Goal: Task Accomplishment & Management: Complete application form

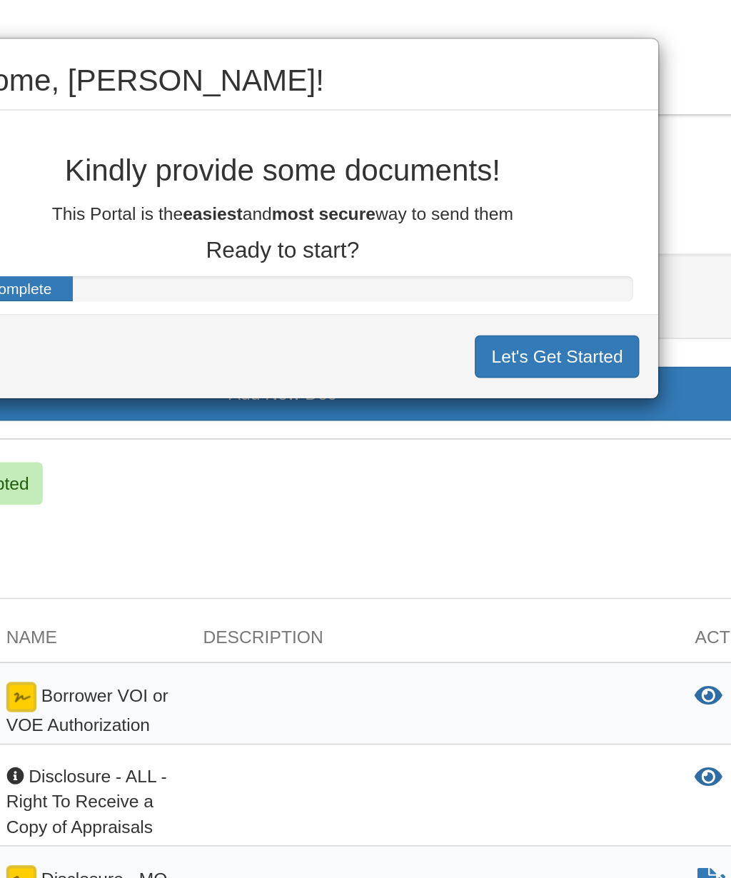
click at [475, 197] on button "Let's Get Started" at bounding box center [521, 203] width 93 height 24
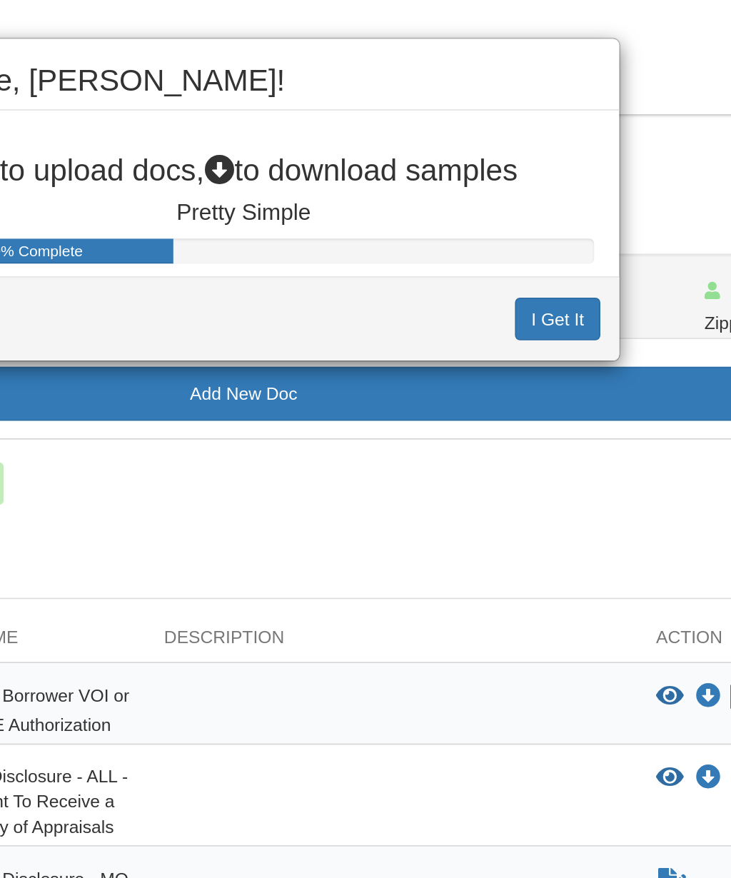
click at [519, 178] on button "I Get It" at bounding box center [543, 181] width 49 height 24
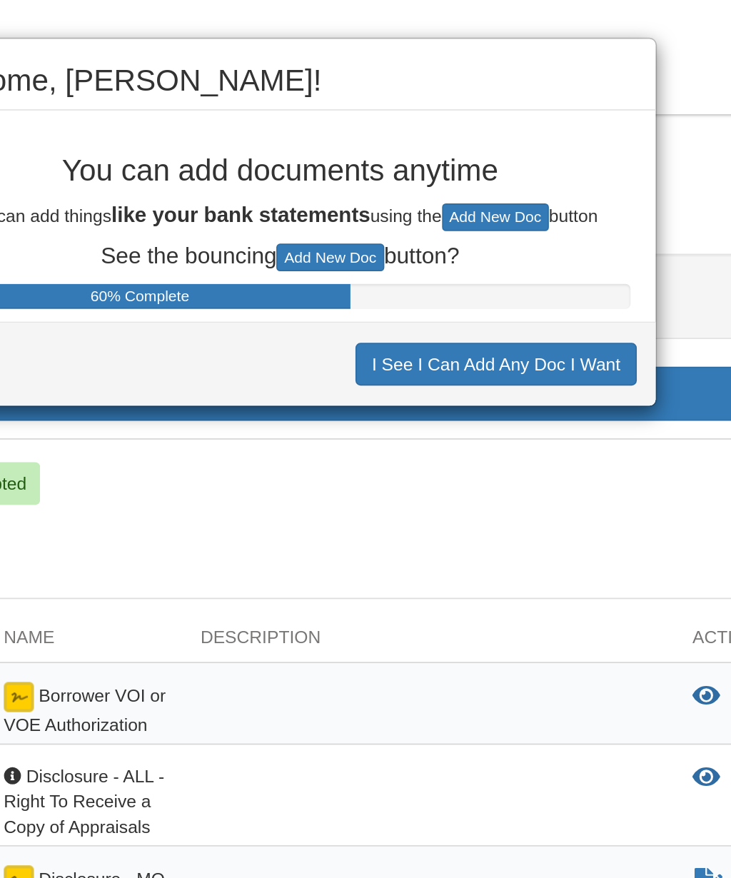
click at [398, 62] on div "Welcome, James! You can add documents anytime You can add things like your bank…" at bounding box center [365, 439] width 731 height 878
click at [400, 54] on div "Welcome, James! You can add documents anytime You can add things like your bank…" at bounding box center [365, 439] width 731 height 878
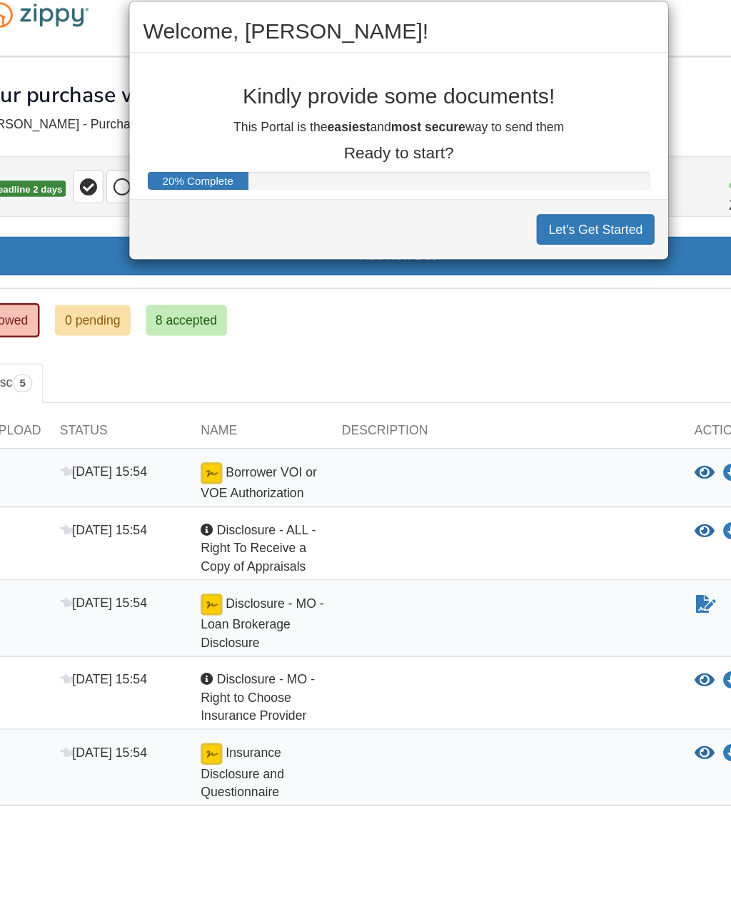
click at [475, 191] on button "Let's Get Started" at bounding box center [521, 203] width 93 height 24
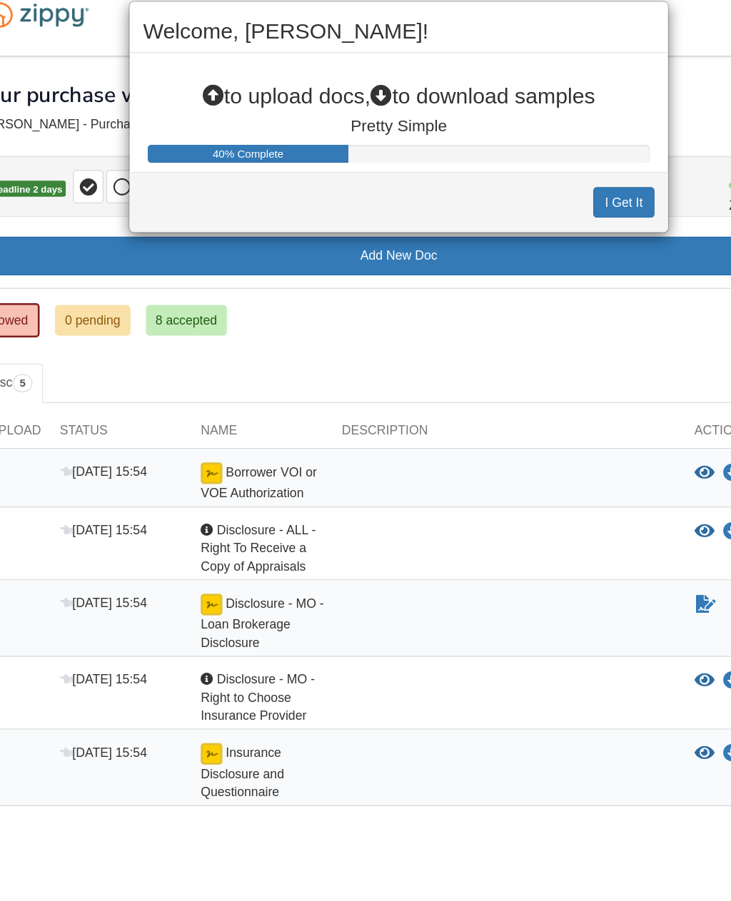
click at [519, 169] on button "I Get It" at bounding box center [543, 181] width 49 height 24
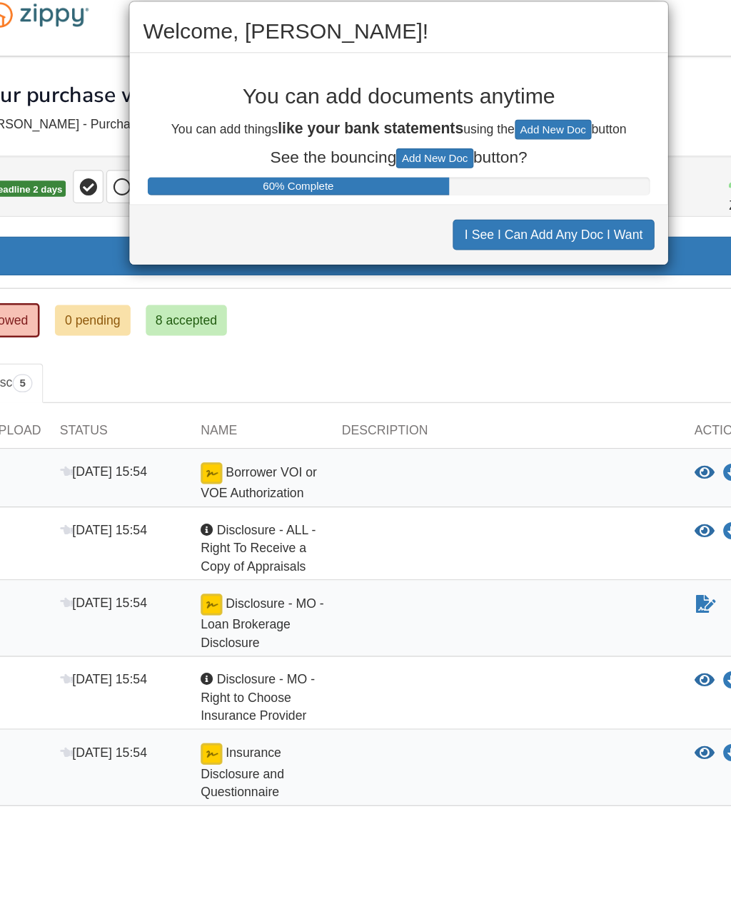
click at [457, 116] on button "Add New Doc" at bounding box center [487, 124] width 61 height 16
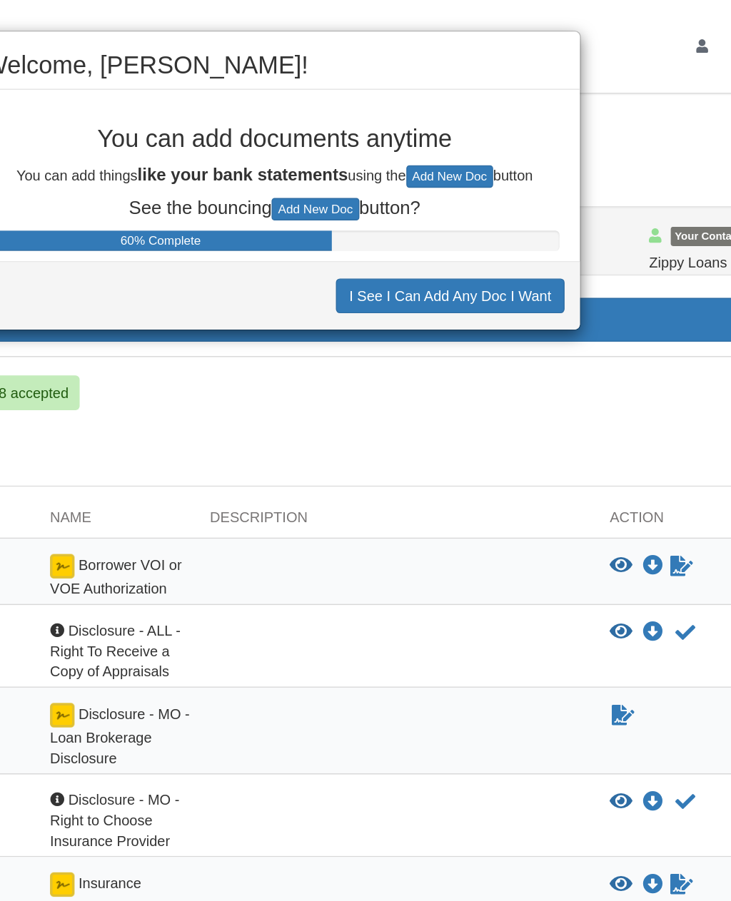
click at [457, 126] on button "Add New Doc" at bounding box center [487, 124] width 61 height 16
click at [363, 145] on button "Add New Doc" at bounding box center [393, 146] width 61 height 16
click at [363, 144] on button "Add New Doc" at bounding box center [393, 146] width 61 height 16
click at [363, 145] on button "Add New Doc" at bounding box center [393, 146] width 61 height 16
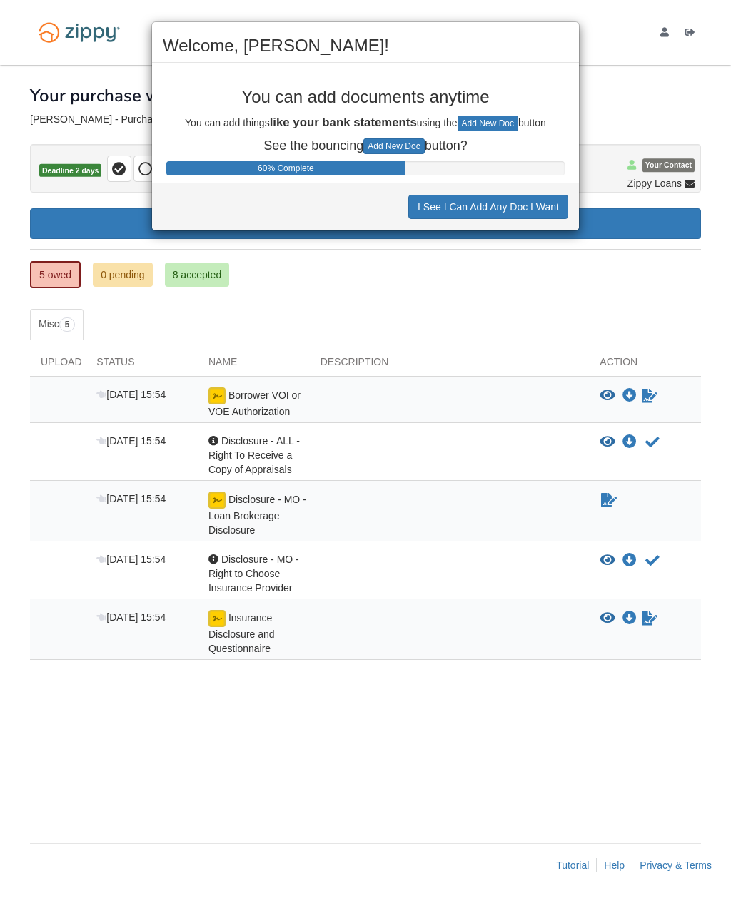
click at [510, 214] on button "I See I Can Add Any Doc I Want" at bounding box center [488, 207] width 160 height 24
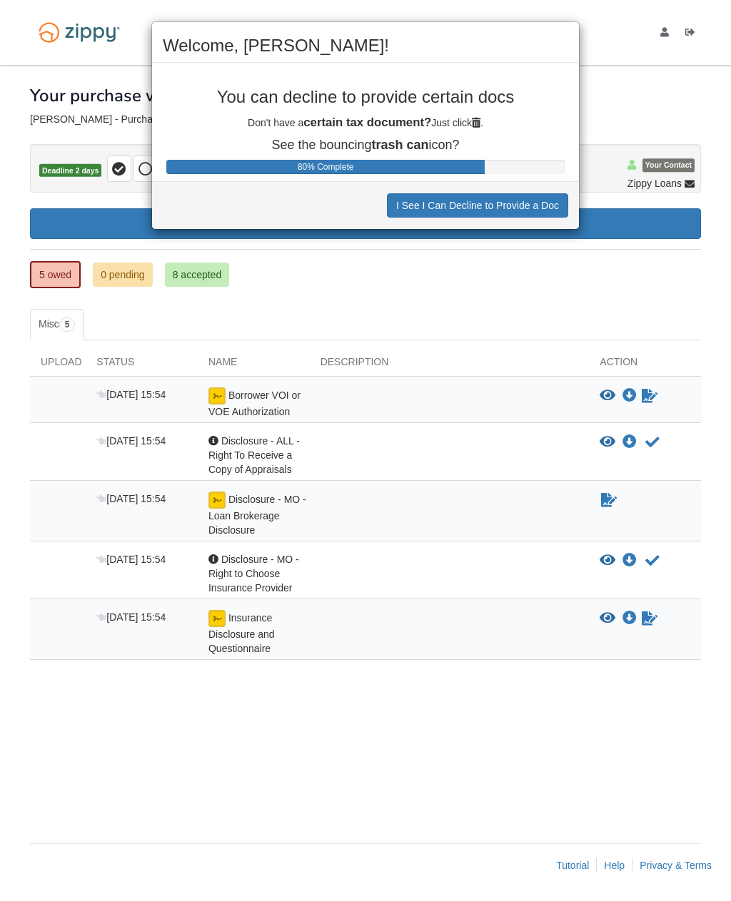
click at [509, 211] on button "I See I Can Decline to Provide a Doc" at bounding box center [477, 205] width 181 height 24
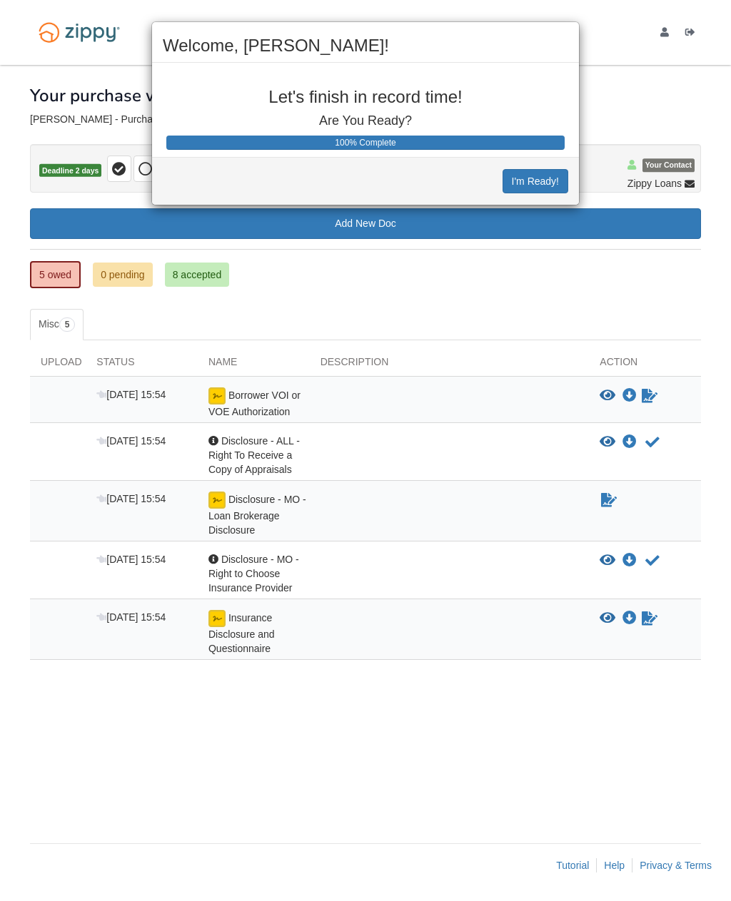
click at [541, 188] on button "I'm Ready!" at bounding box center [535, 181] width 66 height 24
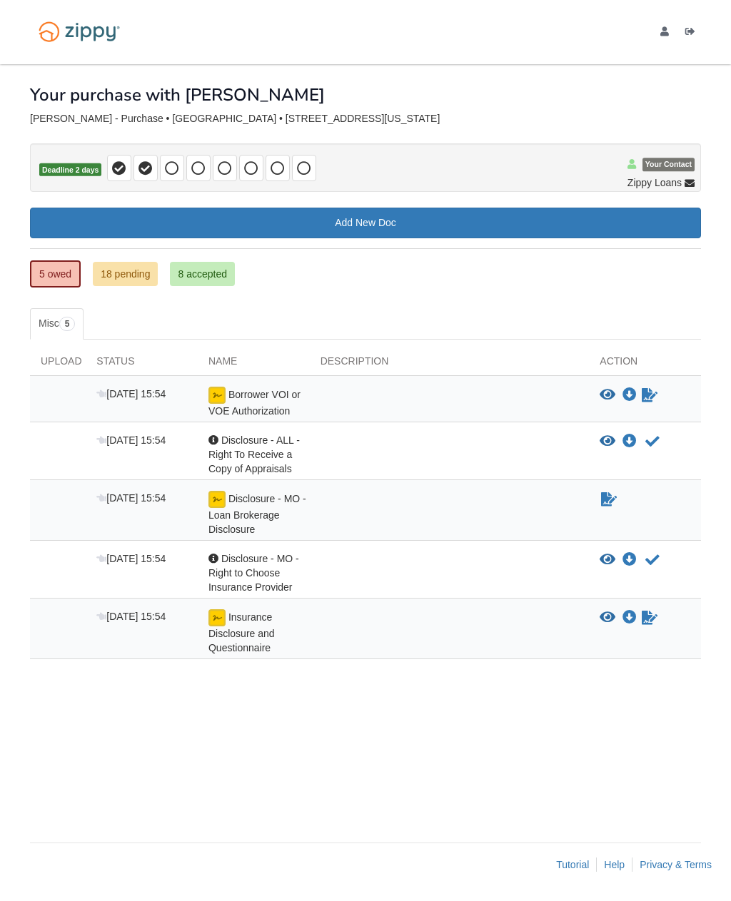
scroll to position [10, 0]
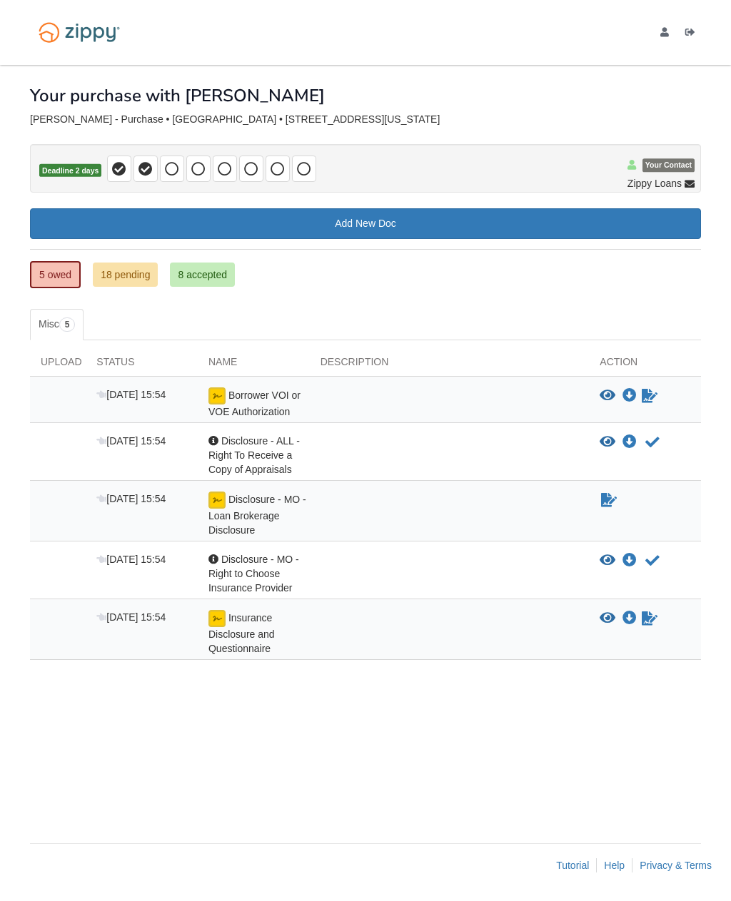
click at [387, 209] on link "Add New Doc" at bounding box center [365, 223] width 671 height 31
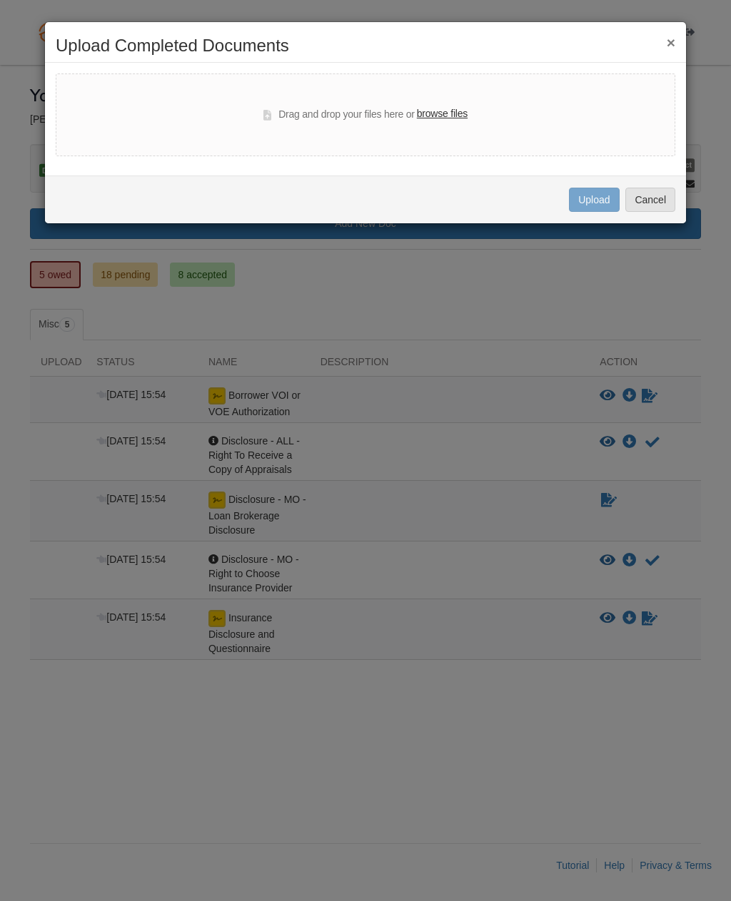
click at [447, 121] on label "browse files" at bounding box center [442, 114] width 51 height 16
click at [0, 0] on input "browse files" at bounding box center [0, 0] width 0 height 0
click at [452, 121] on label "browse files" at bounding box center [442, 114] width 51 height 16
click at [0, 0] on input "browse files" at bounding box center [0, 0] width 0 height 0
select select "****"
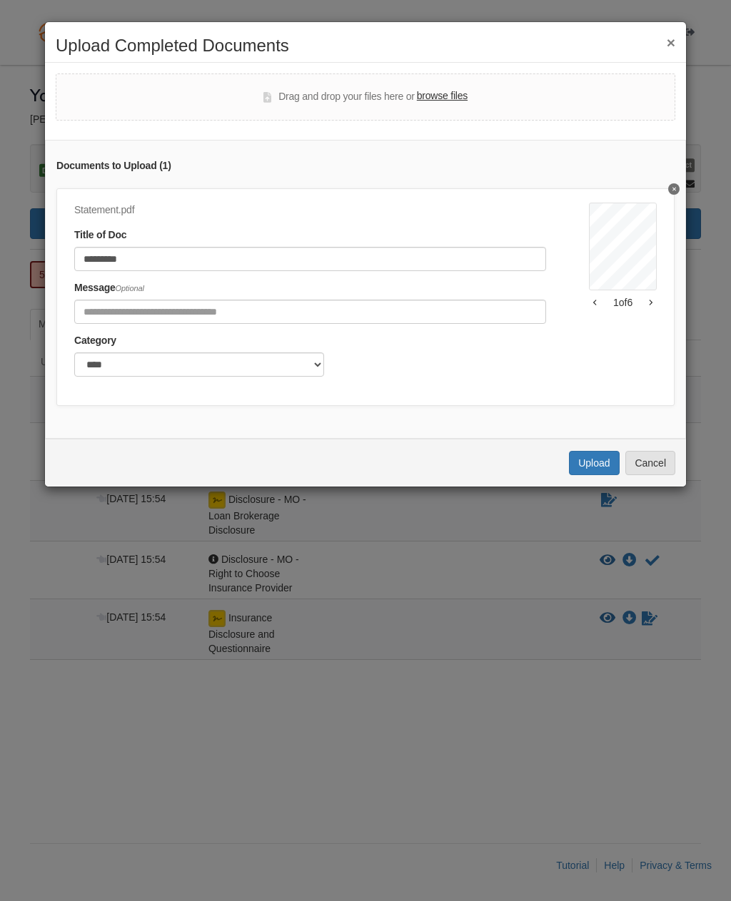
scroll to position [9, 0]
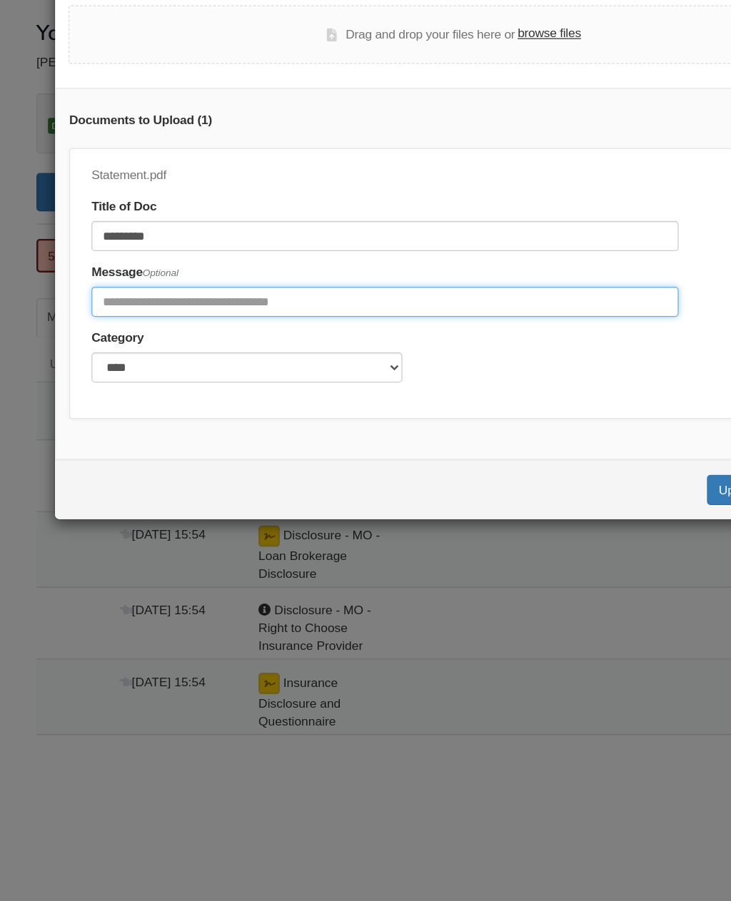
click at [100, 300] on input "Include any comments on this document" at bounding box center [310, 312] width 472 height 24
type input "**********"
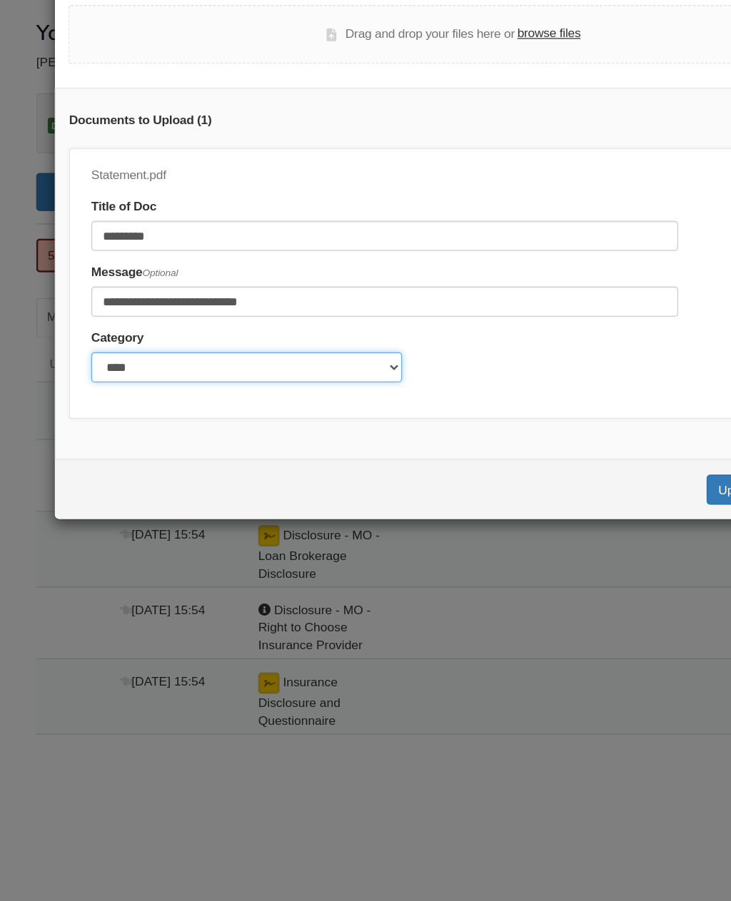
click at [238, 352] on select "******* ****" at bounding box center [199, 364] width 250 height 24
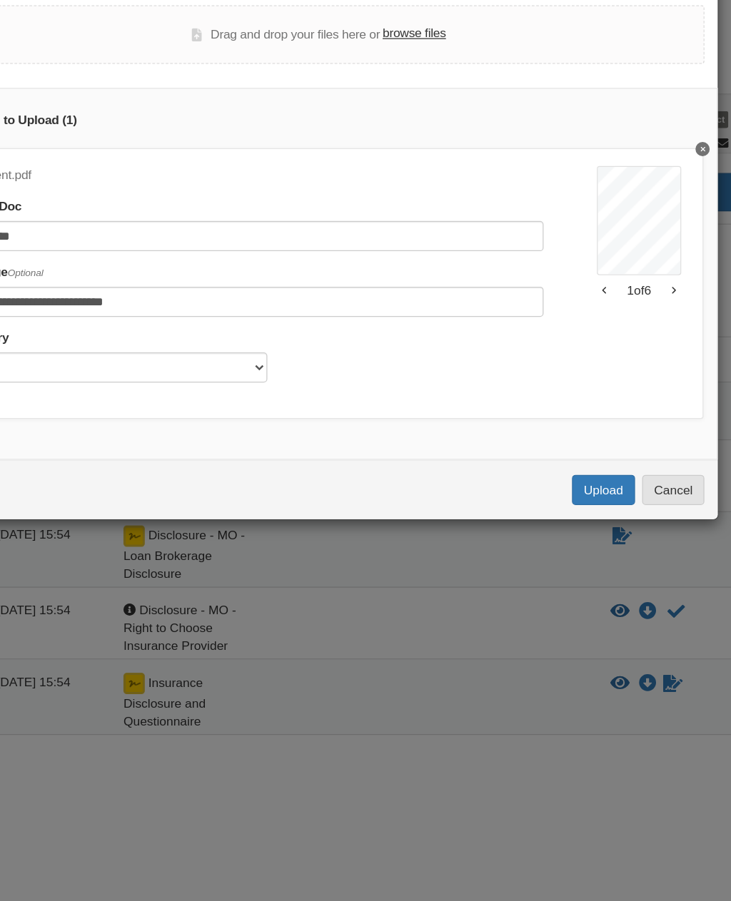
click at [569, 451] on button "Upload" at bounding box center [594, 463] width 50 height 24
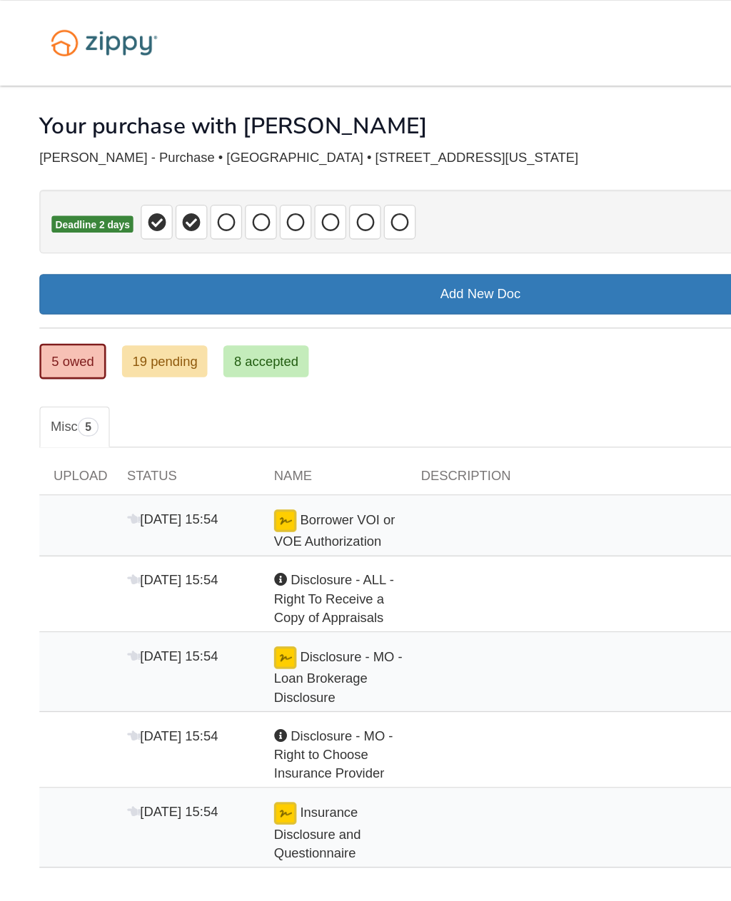
scroll to position [16, 0]
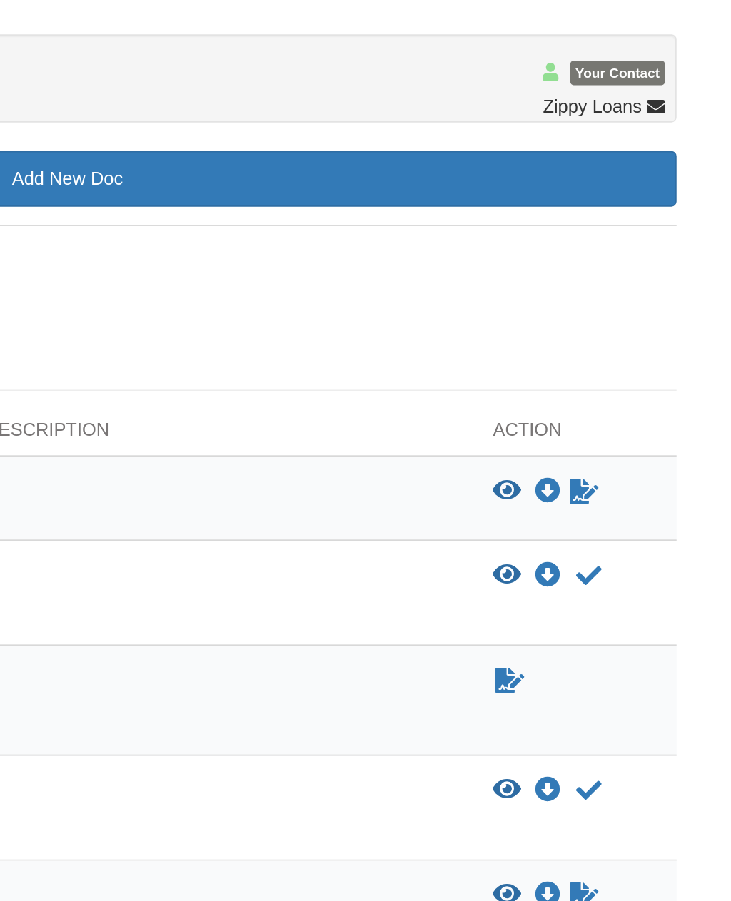
click at [622, 389] on icon "Download Borrower VOI or VOE Authorization" at bounding box center [629, 396] width 14 height 14
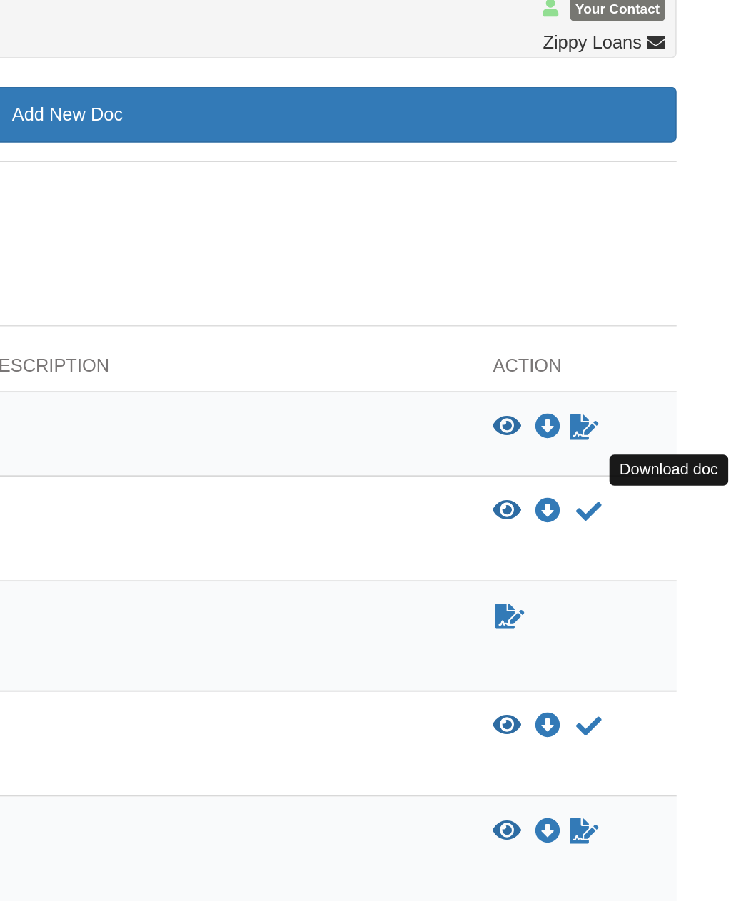
click at [622, 435] on icon "Download Disclosure - ALL - Right To Receive a Copy of Appraisals" at bounding box center [629, 442] width 14 height 14
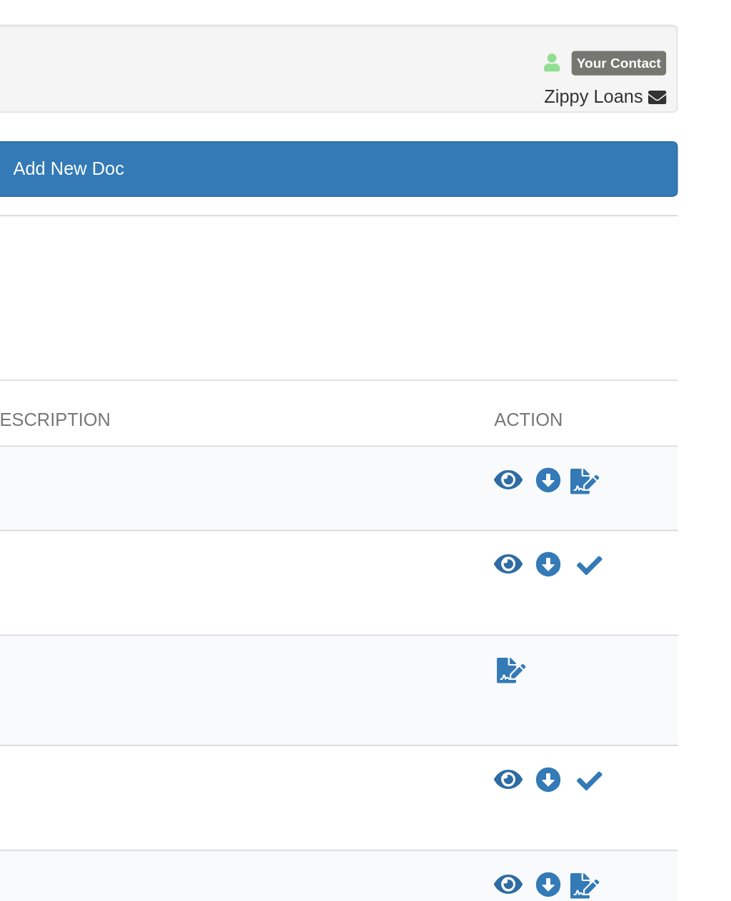
click at [601, 493] on icon "Sign Form" at bounding box center [609, 500] width 16 height 14
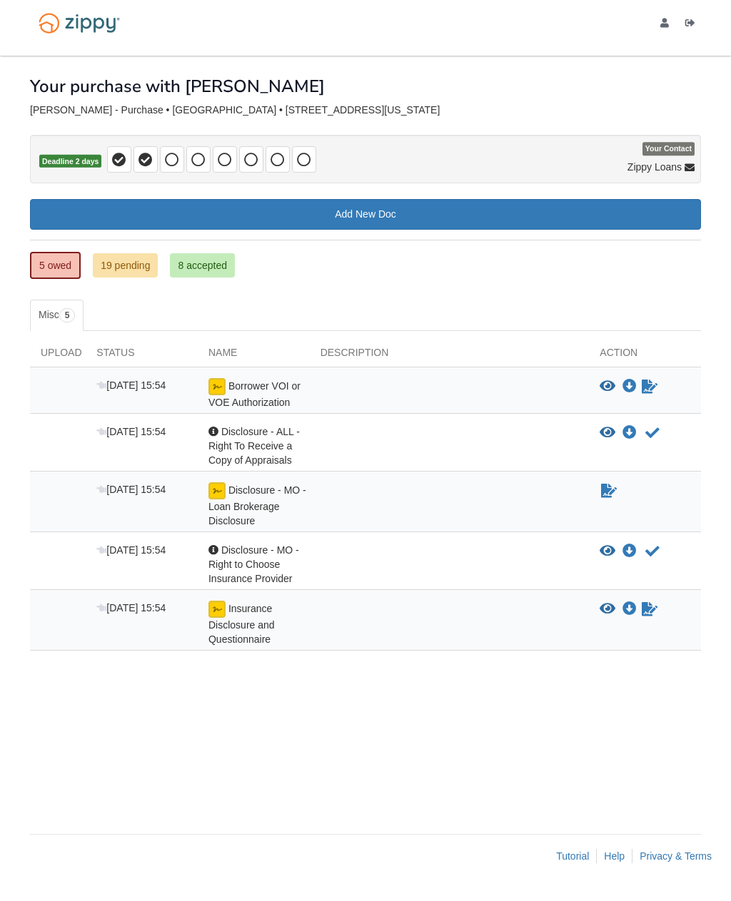
scroll to position [32, 0]
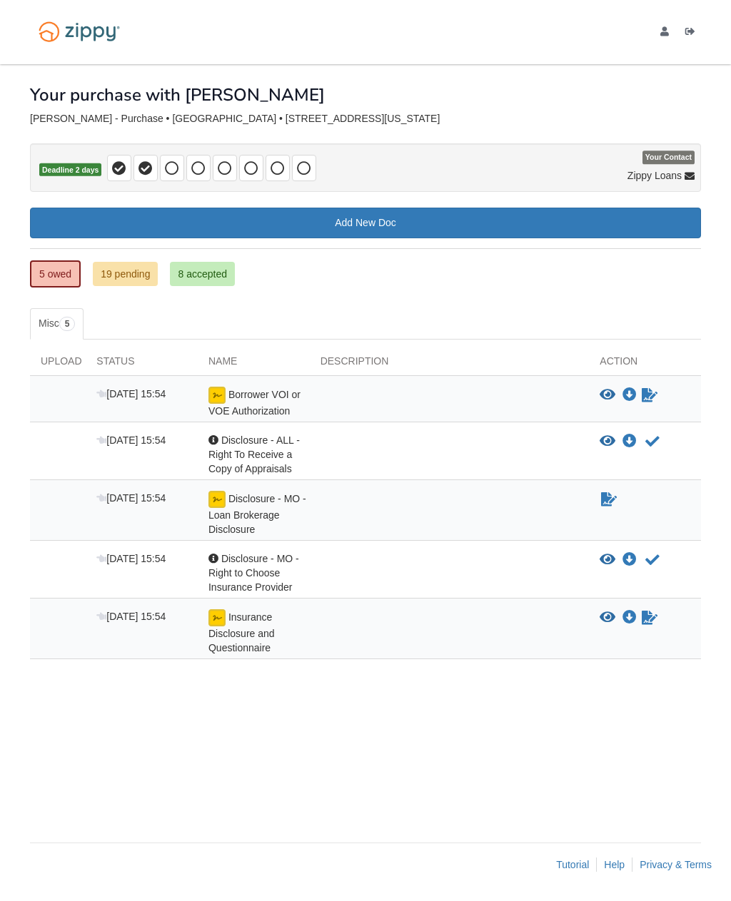
click at [59, 261] on link "5 owed" at bounding box center [55, 274] width 51 height 27
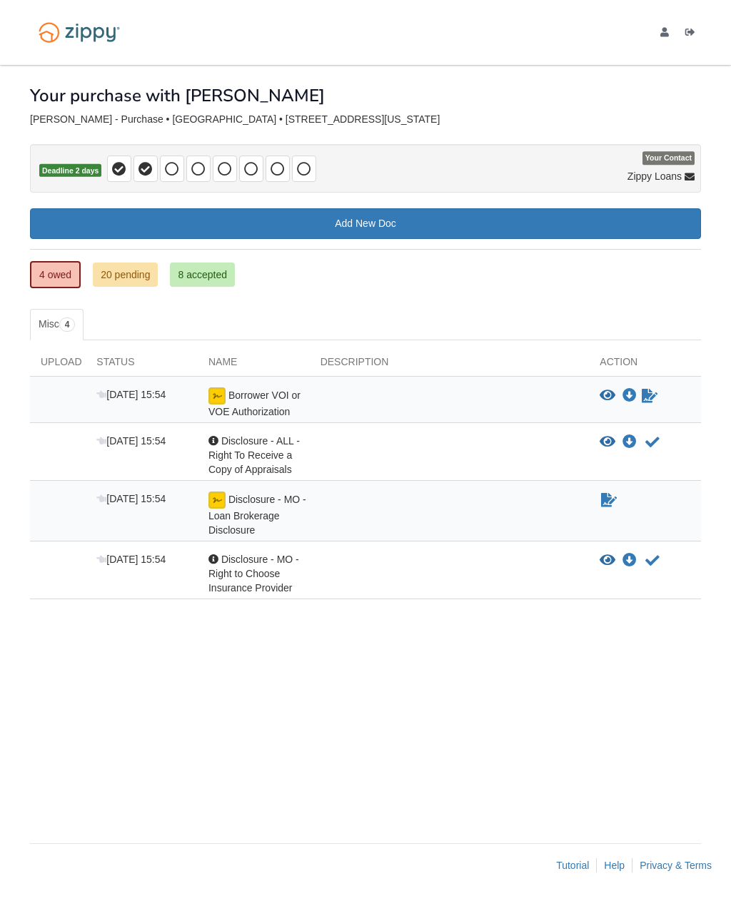
click at [129, 272] on link "20 pending" at bounding box center [125, 275] width 65 height 24
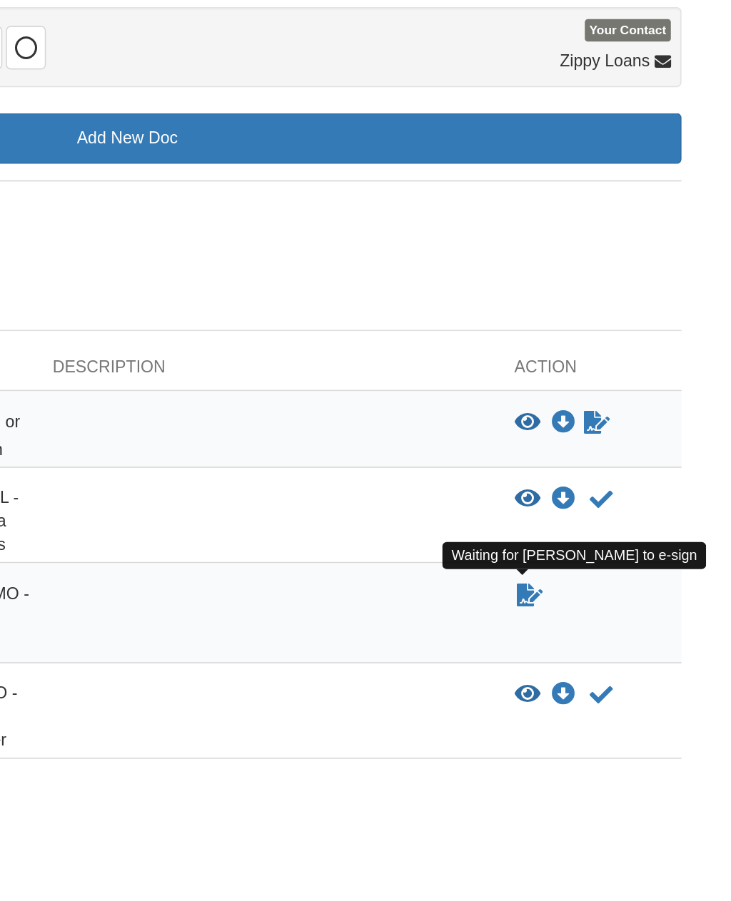
click at [601, 493] on icon "Waiting for your co-borrower to e-sign" at bounding box center [609, 500] width 16 height 14
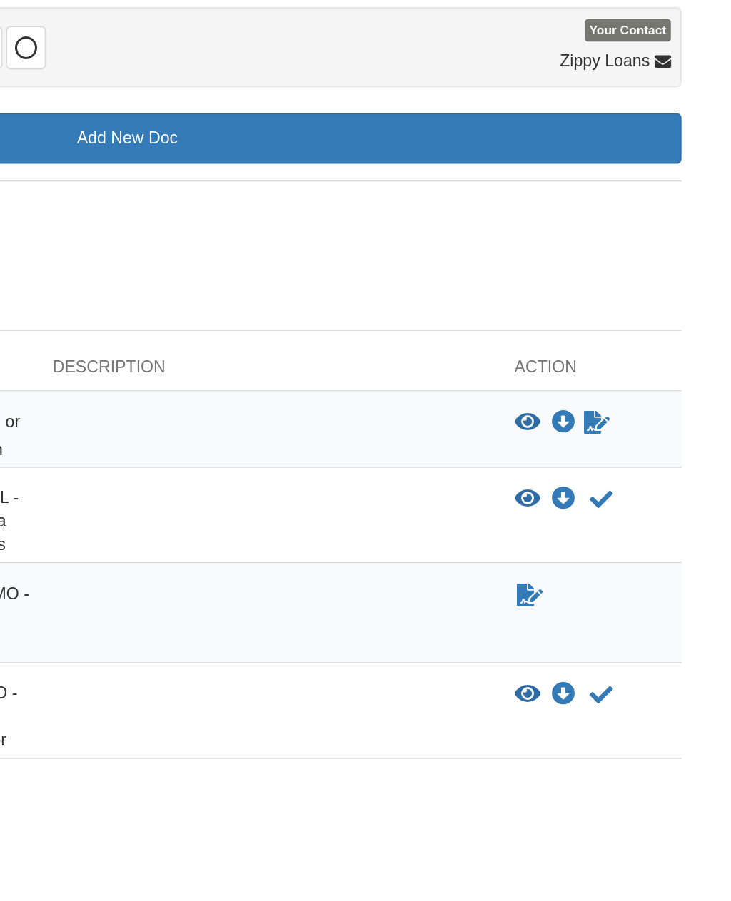
click at [599, 492] on div "Sign document Waiting for [PERSON_NAME] to e-sign [PERSON_NAME] has not e-signe…" at bounding box center [649, 500] width 101 height 17
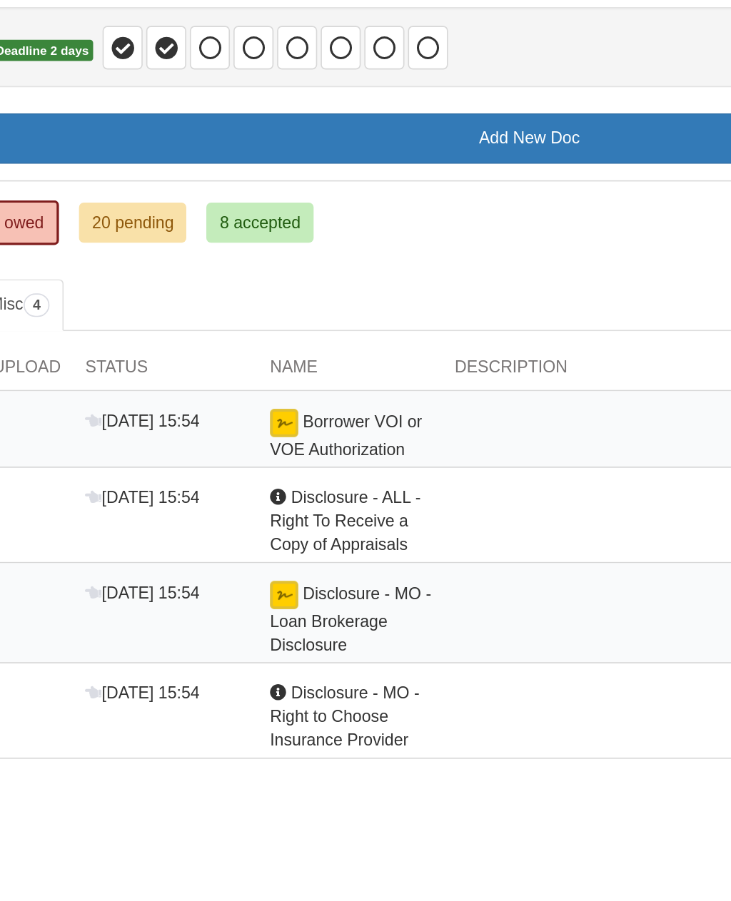
click at [220, 492] on div "Disclosure - MO - Loan Brokerage Disclosure" at bounding box center [254, 515] width 112 height 46
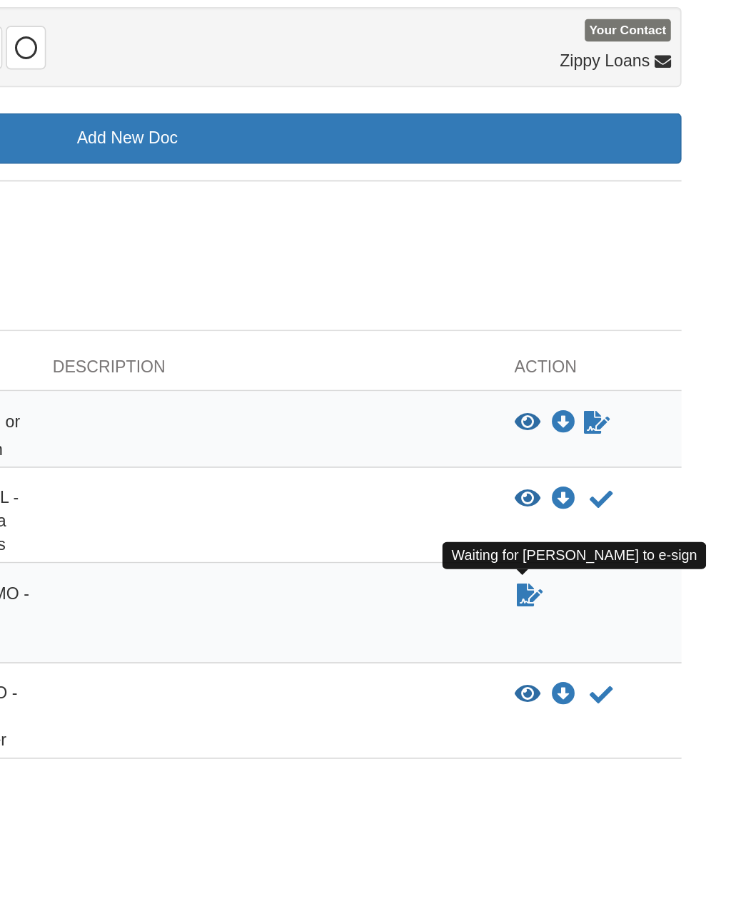
click at [601, 493] on icon "Waiting for your co-borrower to e-sign" at bounding box center [609, 500] width 16 height 14
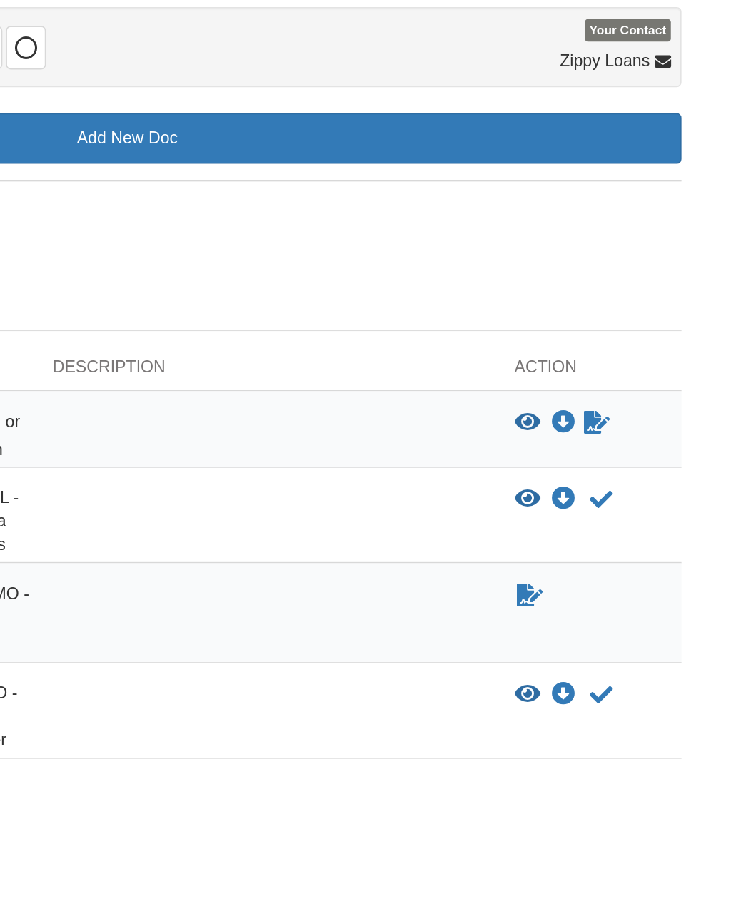
click at [599, 492] on div "Sign document Waiting for [PERSON_NAME] to e-sign [PERSON_NAME] has not e-signe…" at bounding box center [649, 500] width 101 height 17
click at [589, 492] on div "Sign document" at bounding box center [645, 515] width 112 height 46
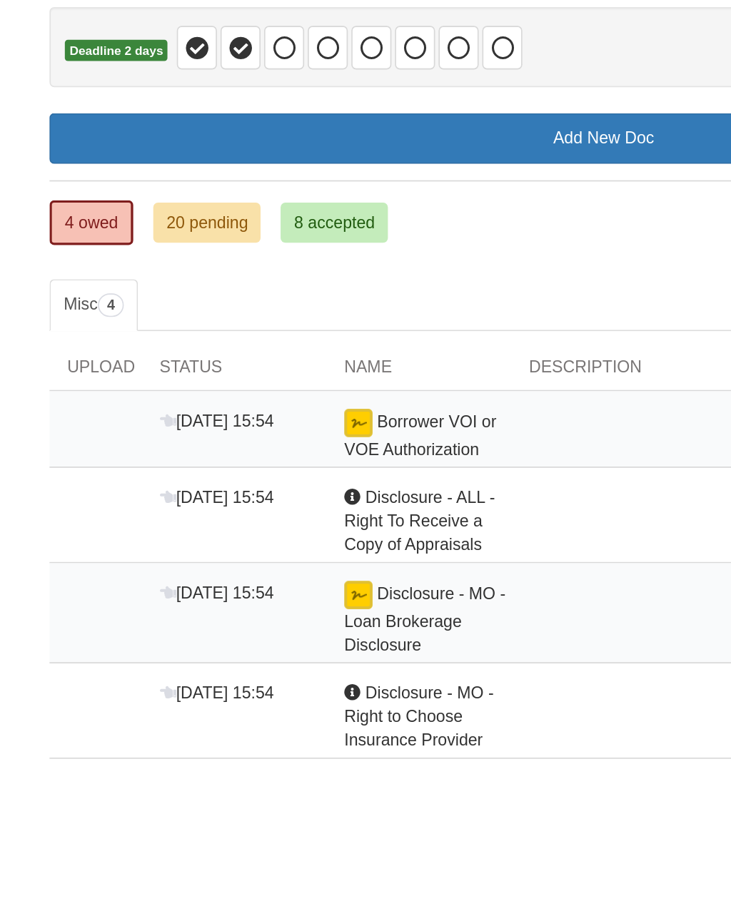
click at [63, 261] on link "4 owed" at bounding box center [55, 274] width 51 height 27
click at [56, 261] on link "4 owed" at bounding box center [55, 274] width 51 height 27
click at [61, 261] on link "4 owed" at bounding box center [55, 274] width 51 height 27
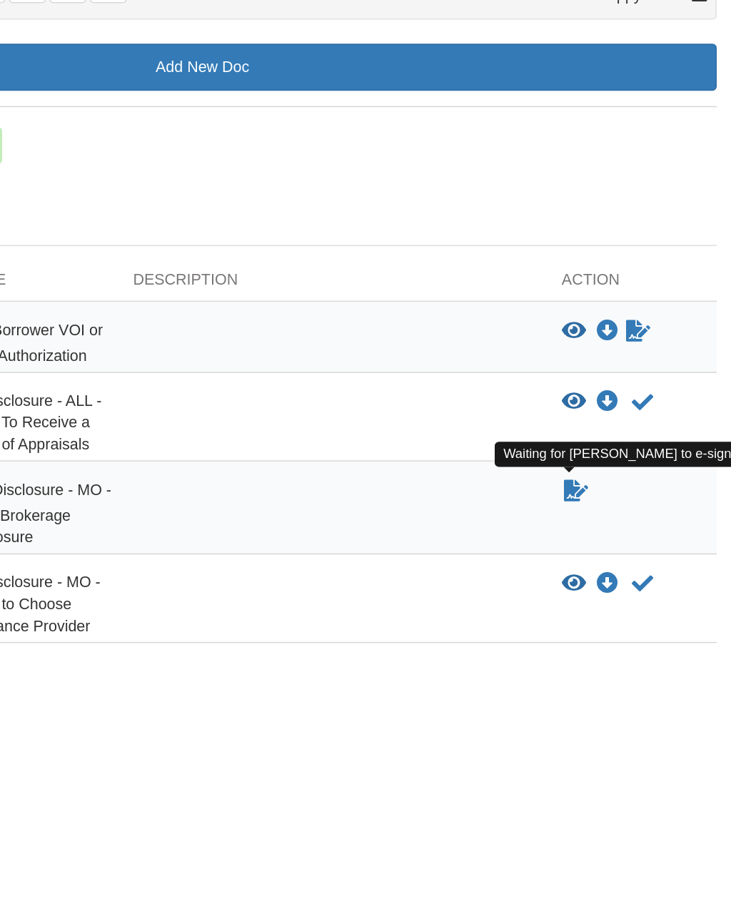
click at [601, 493] on icon "Waiting for your co-borrower to e-sign" at bounding box center [609, 500] width 16 height 14
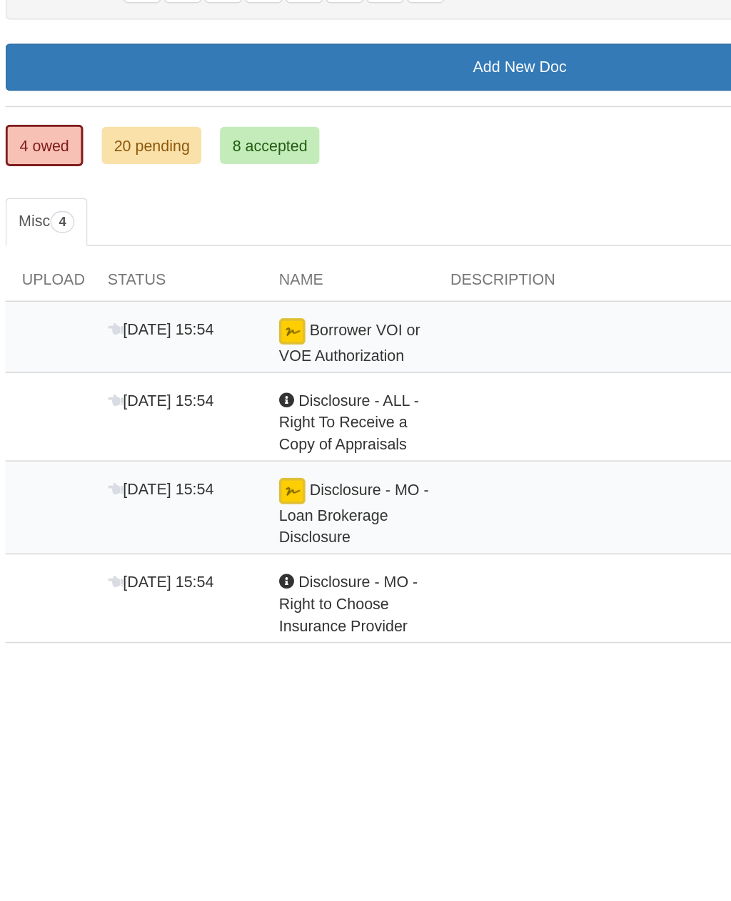
click at [233, 494] on span "Disclosure - MO - Loan Brokerage Disclosure" at bounding box center [257, 515] width 98 height 42
click at [232, 494] on span "Disclosure - MO - Loan Brokerage Disclosure" at bounding box center [257, 515] width 98 height 42
click at [227, 492] on div "Disclosure - MO - Loan Brokerage Disclosure" at bounding box center [254, 515] width 112 height 46
click at [126, 493] on span "[DATE] 15:54" at bounding box center [130, 498] width 69 height 11
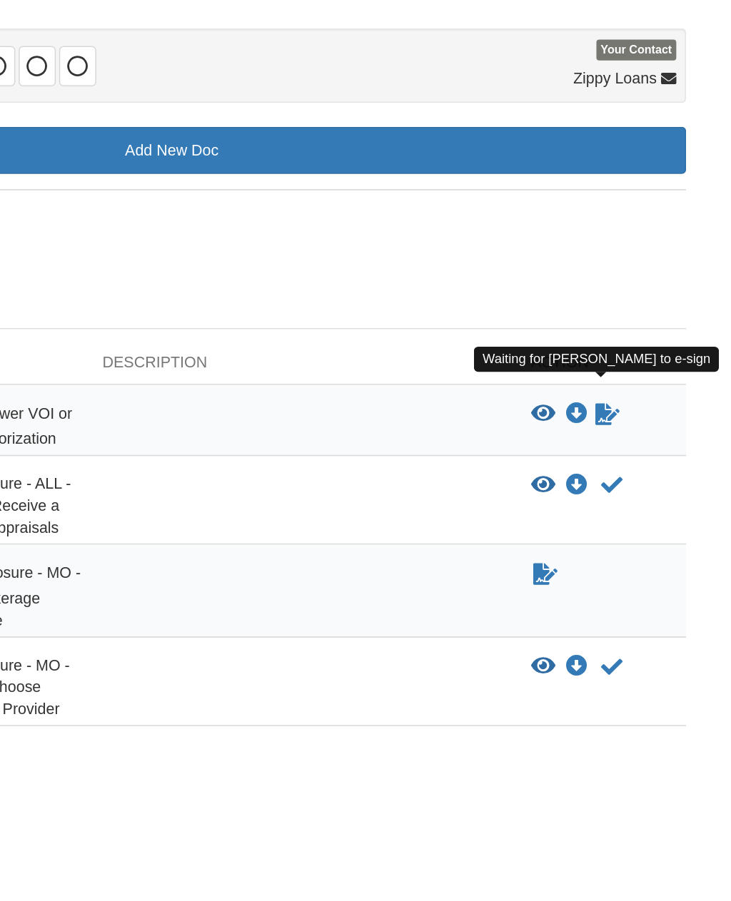
click at [641, 389] on icon "Waiting for your co-borrower to e-sign" at bounding box center [649, 396] width 16 height 14
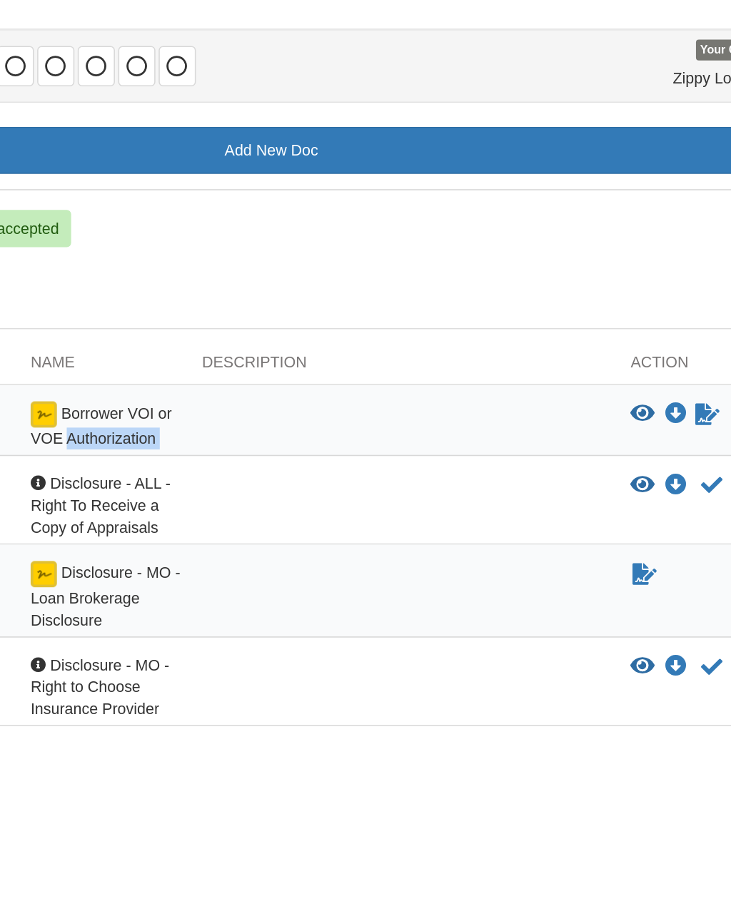
click at [310, 387] on div at bounding box center [450, 402] width 280 height 31
click at [444, 261] on ul "4 owed 20 pending 8 accepted" at bounding box center [365, 274] width 671 height 27
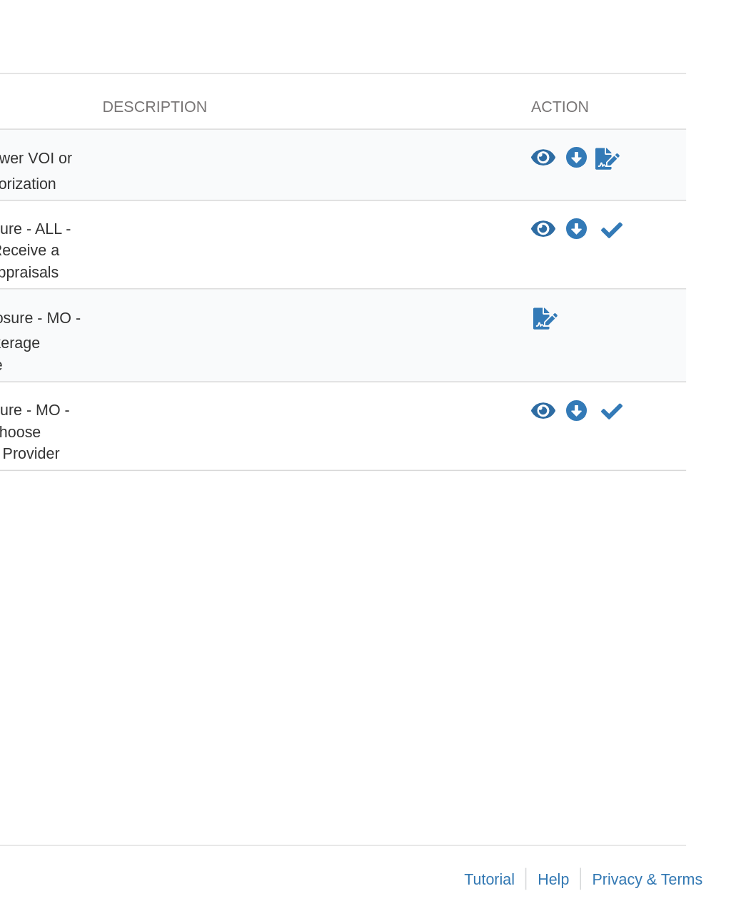
scroll to position [27, 0]
